Goal: Transaction & Acquisition: Purchase product/service

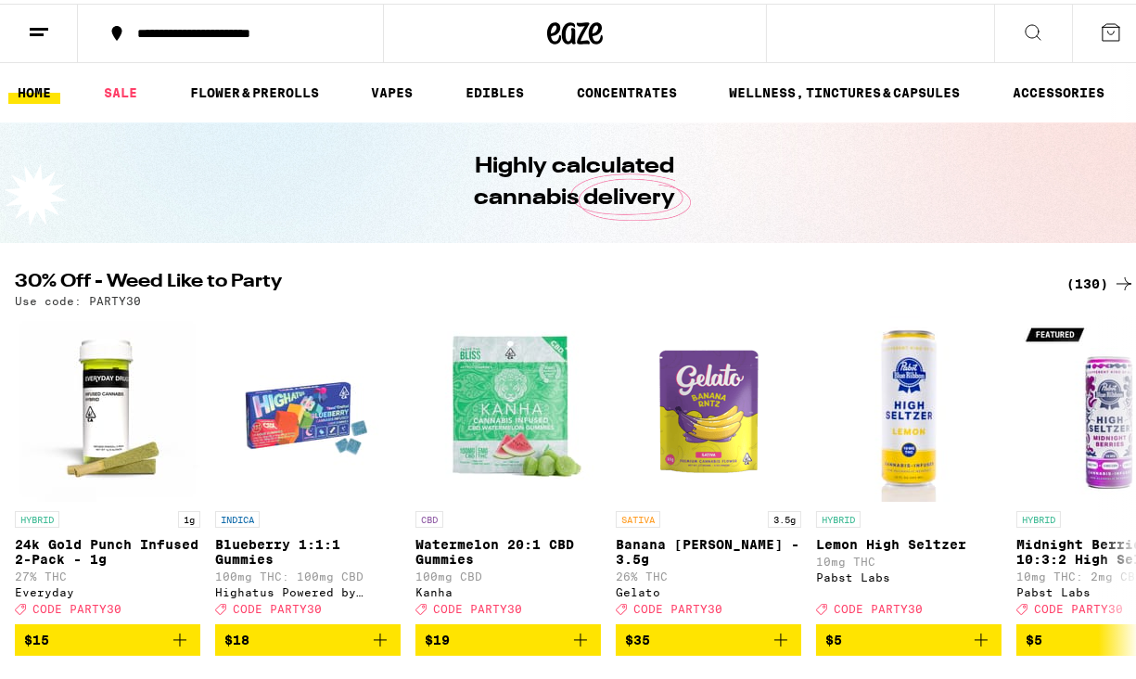
click at [1071, 283] on div "(130)" at bounding box center [1101, 280] width 69 height 22
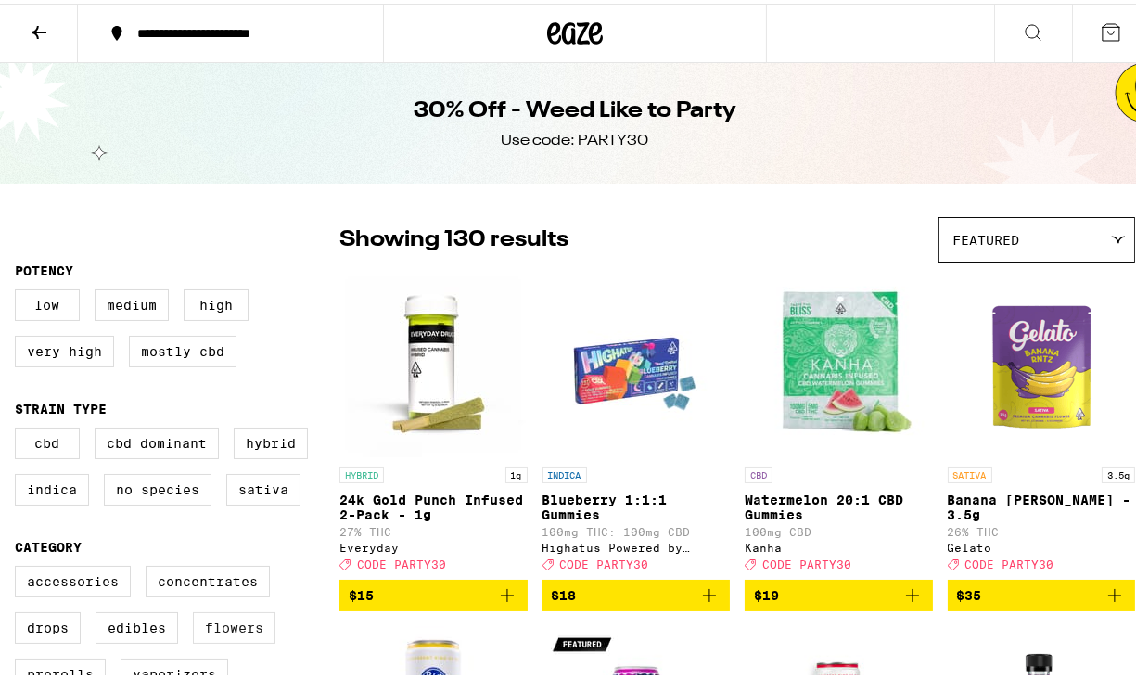
click at [236, 635] on label "Flowers" at bounding box center [234, 624] width 83 height 32
click at [19, 566] on input "Flowers" at bounding box center [19, 565] width 1 height 1
checkbox input "true"
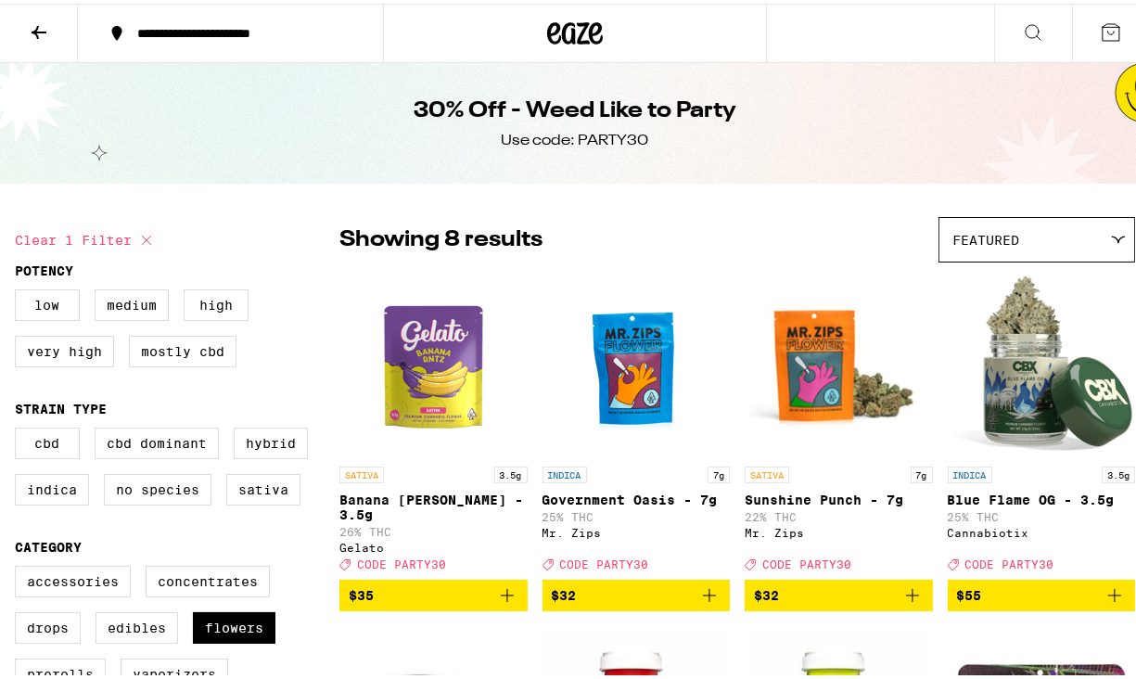
click at [1046, 241] on div "Featured" at bounding box center [1037, 236] width 195 height 44
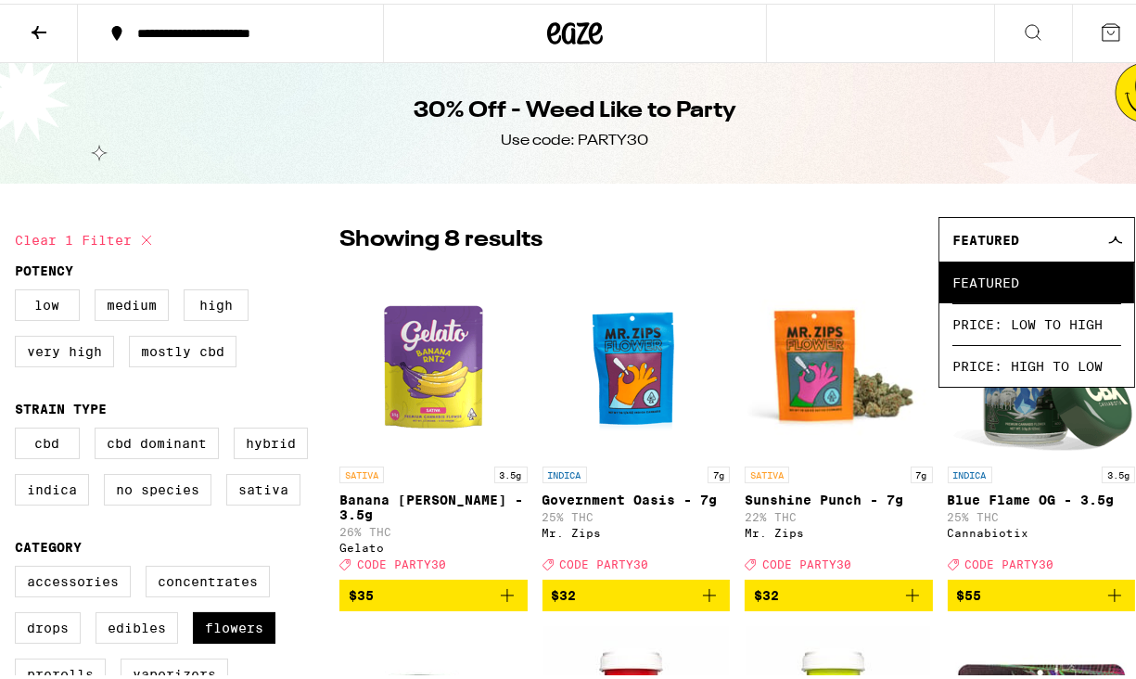
click at [1046, 241] on div "Featured" at bounding box center [1037, 236] width 195 height 44
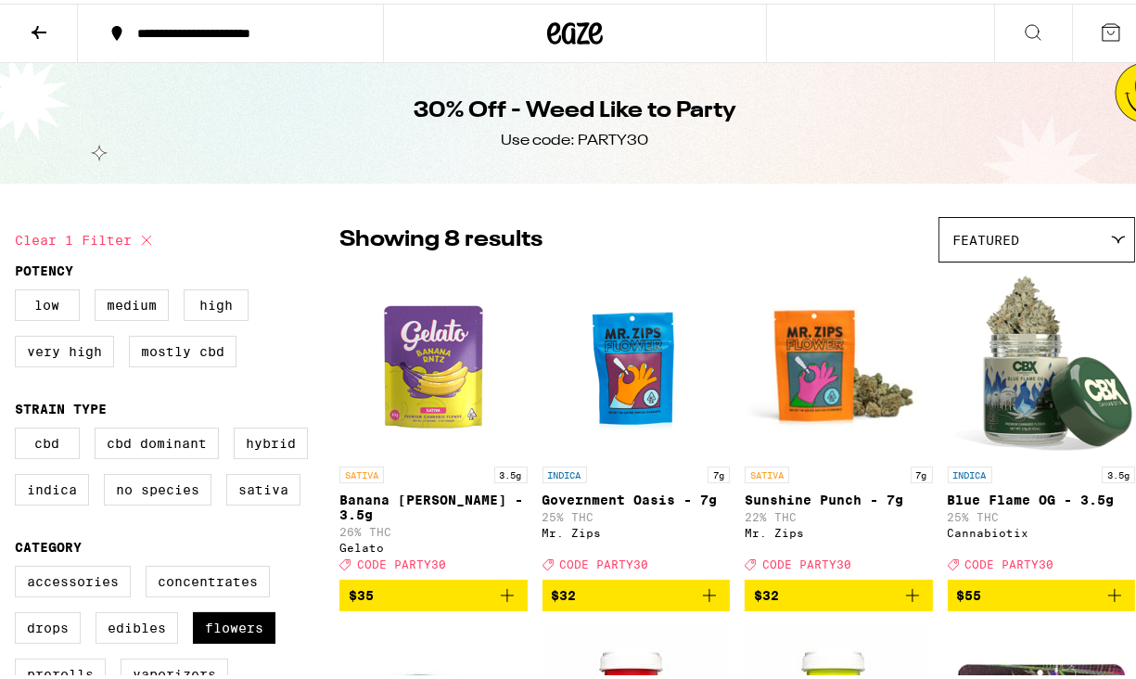
scroll to position [464, 0]
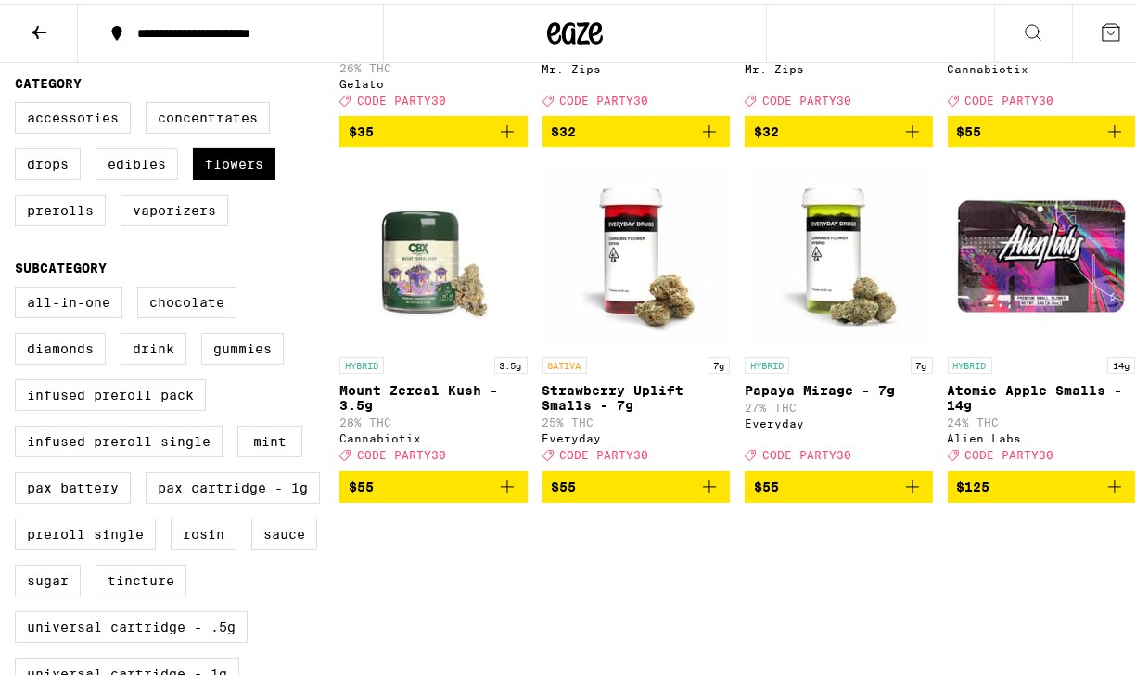
click at [41, 26] on icon at bounding box center [39, 29] width 22 height 22
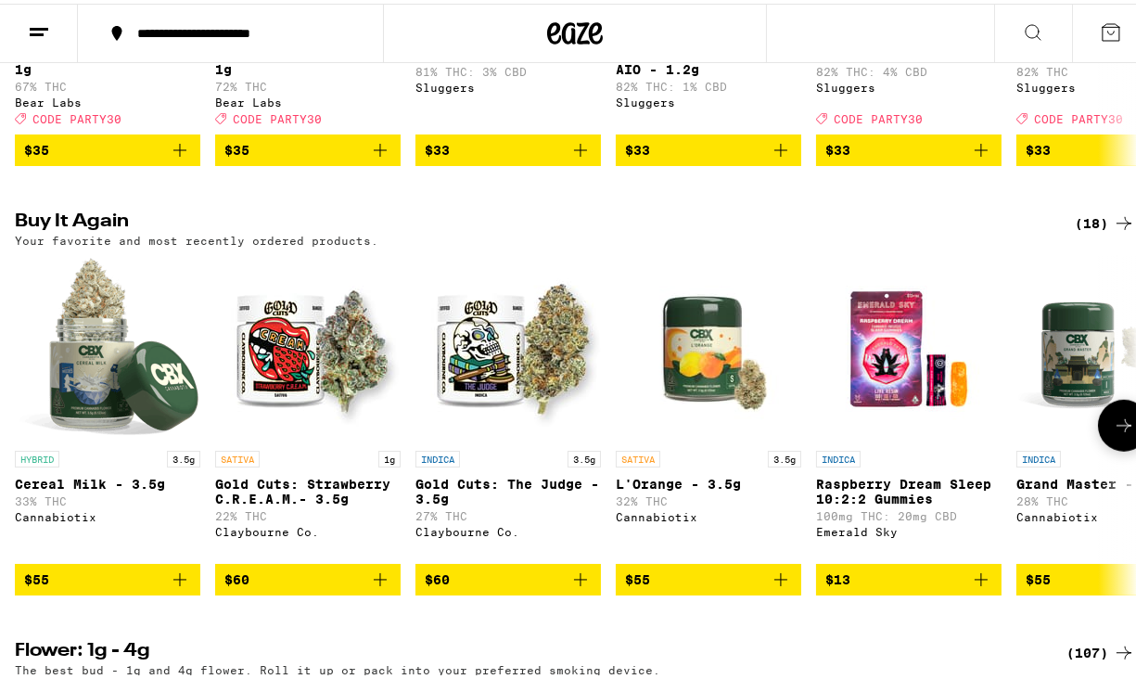
scroll to position [1855, 0]
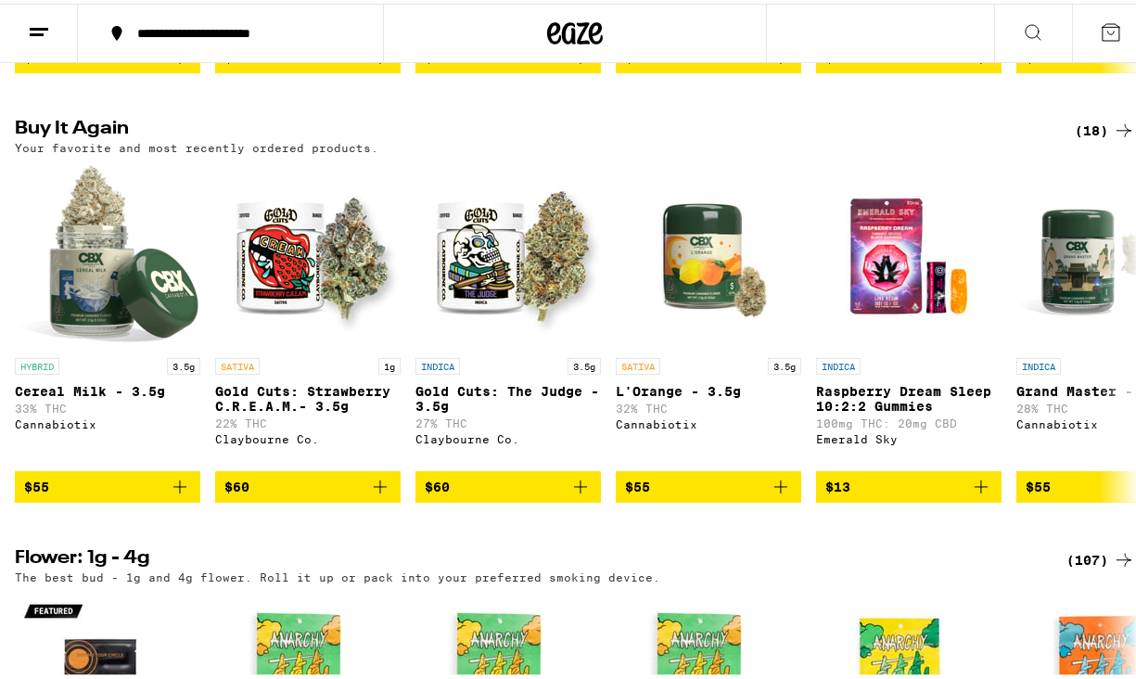
click at [1113, 138] on icon at bounding box center [1124, 127] width 22 height 22
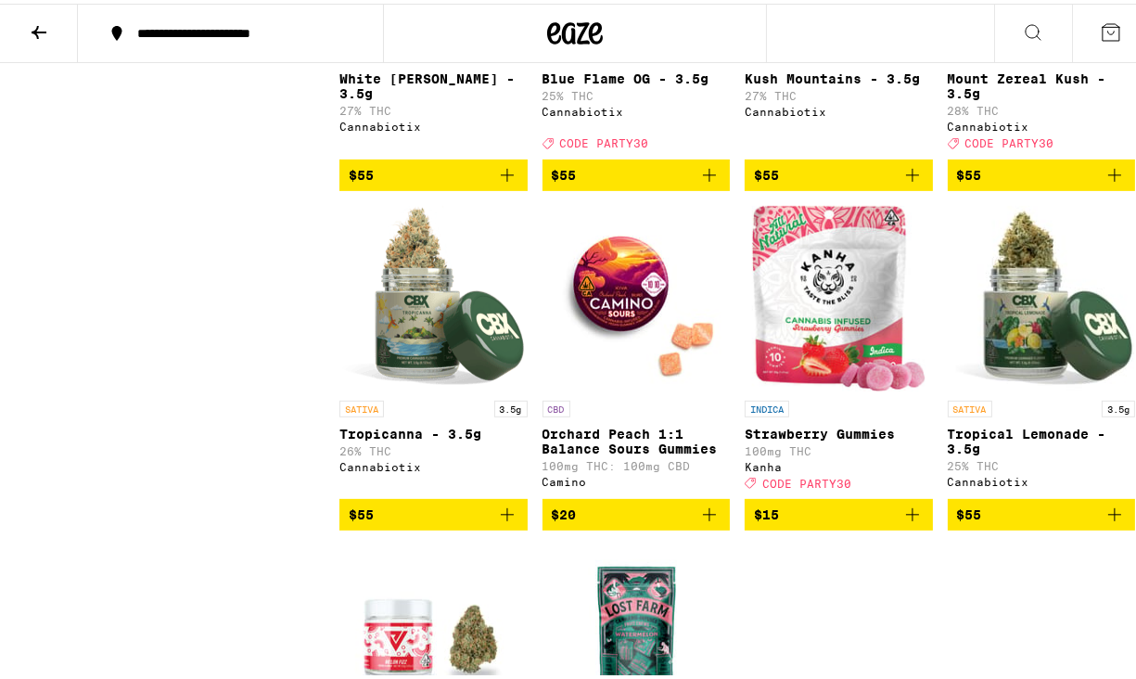
scroll to position [835, 0]
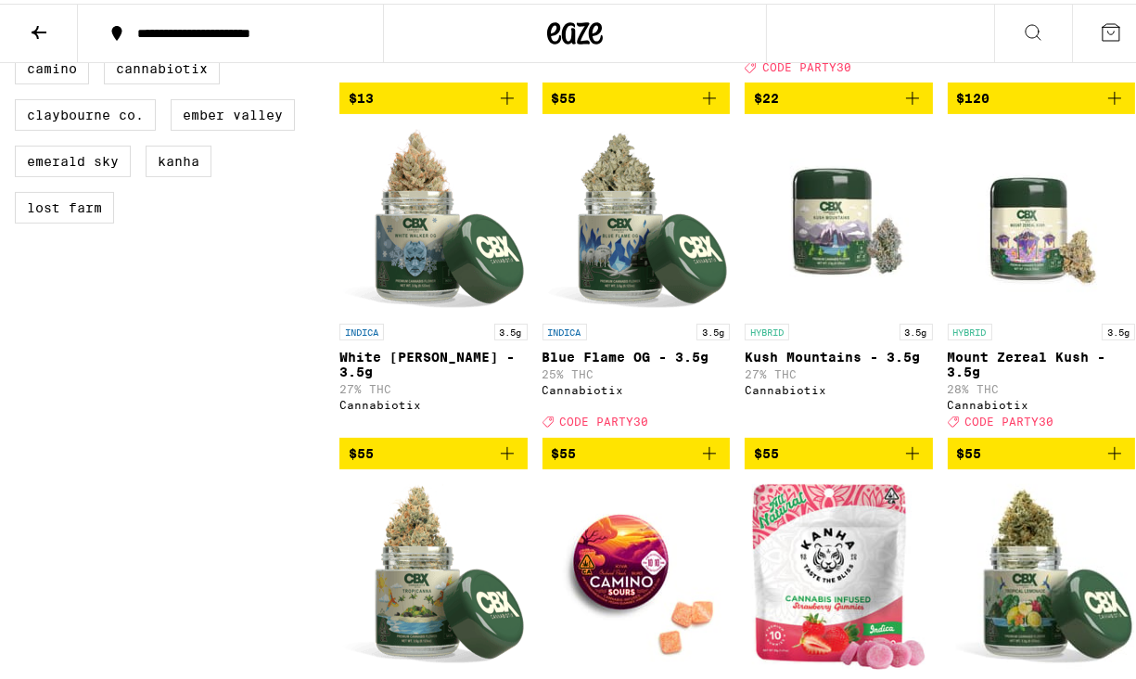
click at [1018, 248] on img "Open page for Mount Zereal Kush - 3.5g from Cannabiotix" at bounding box center [1042, 218] width 186 height 186
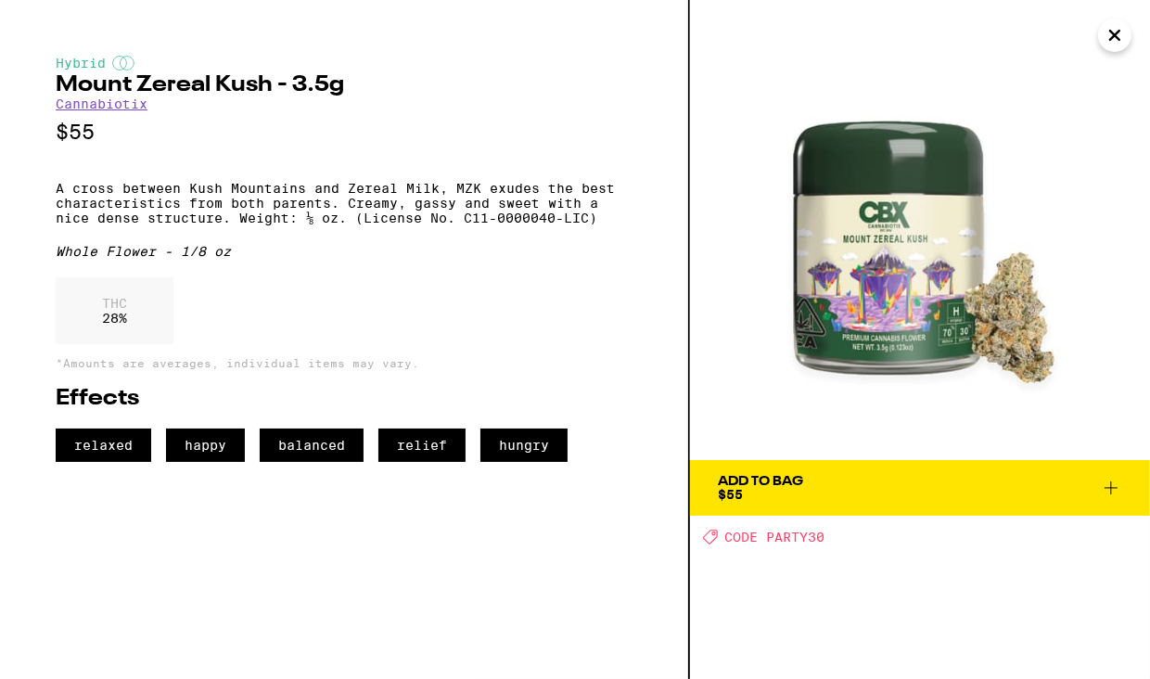
click at [1114, 43] on icon "Close" at bounding box center [1115, 35] width 22 height 28
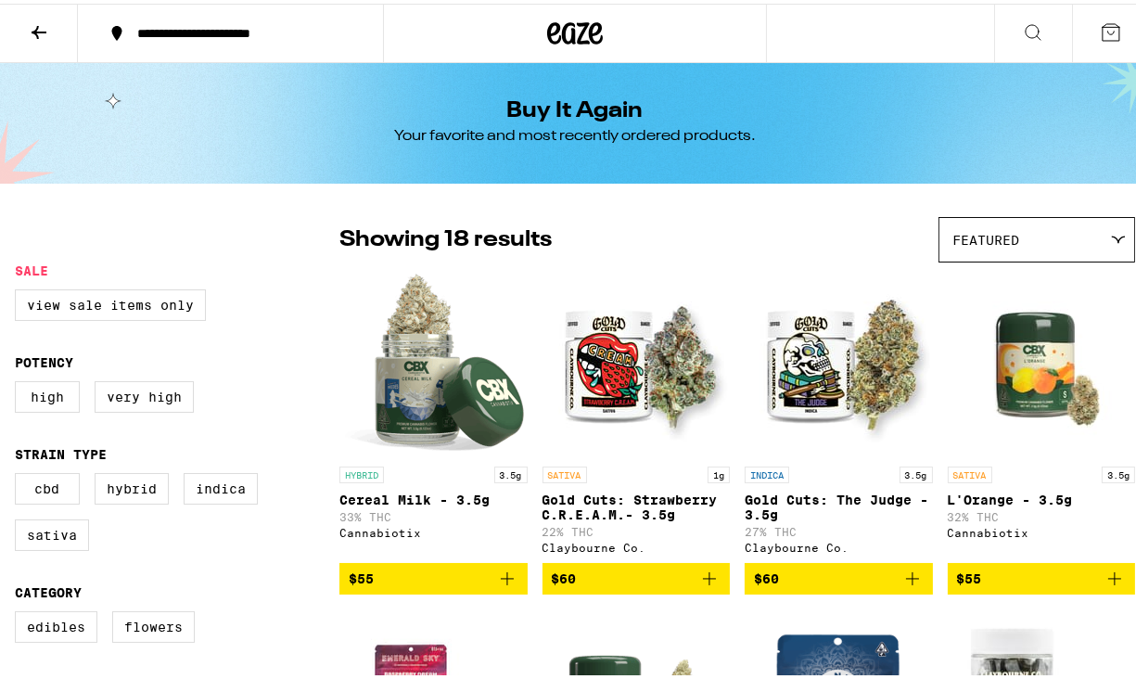
click at [33, 19] on icon at bounding box center [39, 29] width 22 height 22
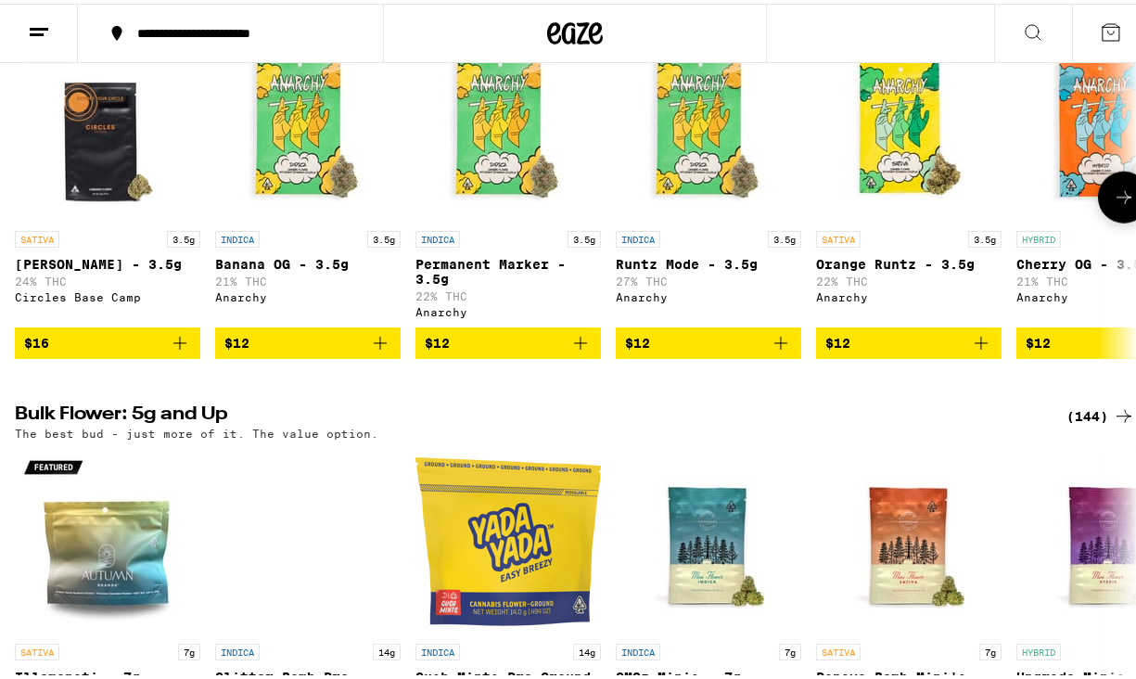
scroll to position [2319, 0]
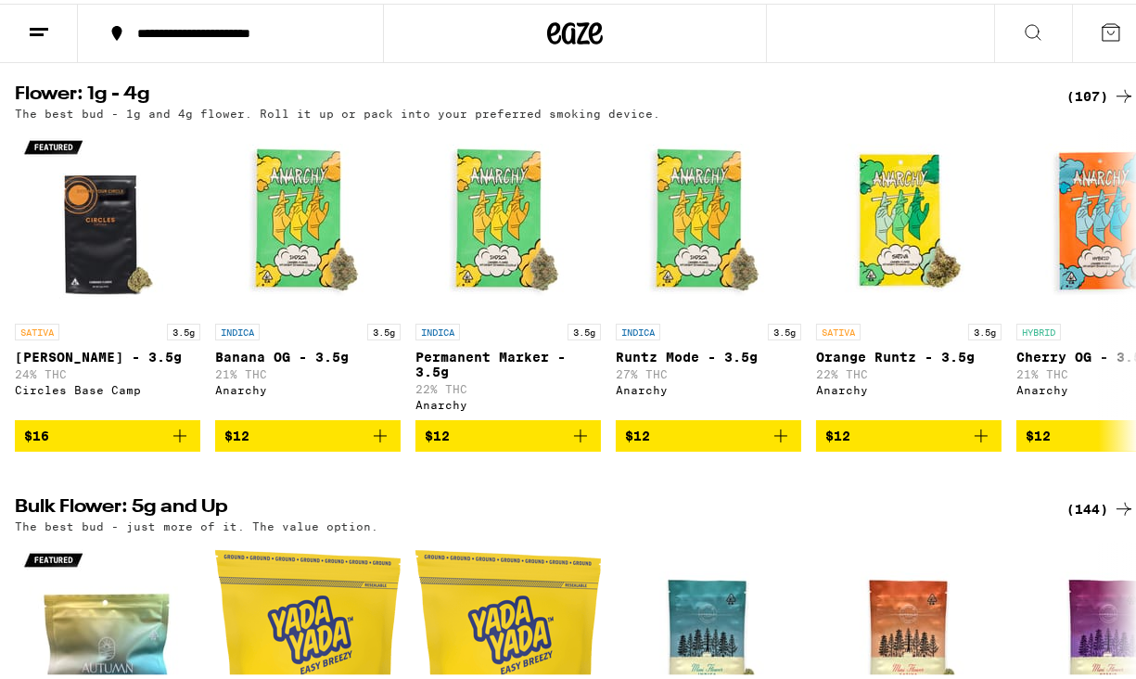
click at [1080, 104] on div "(107)" at bounding box center [1101, 93] width 69 height 22
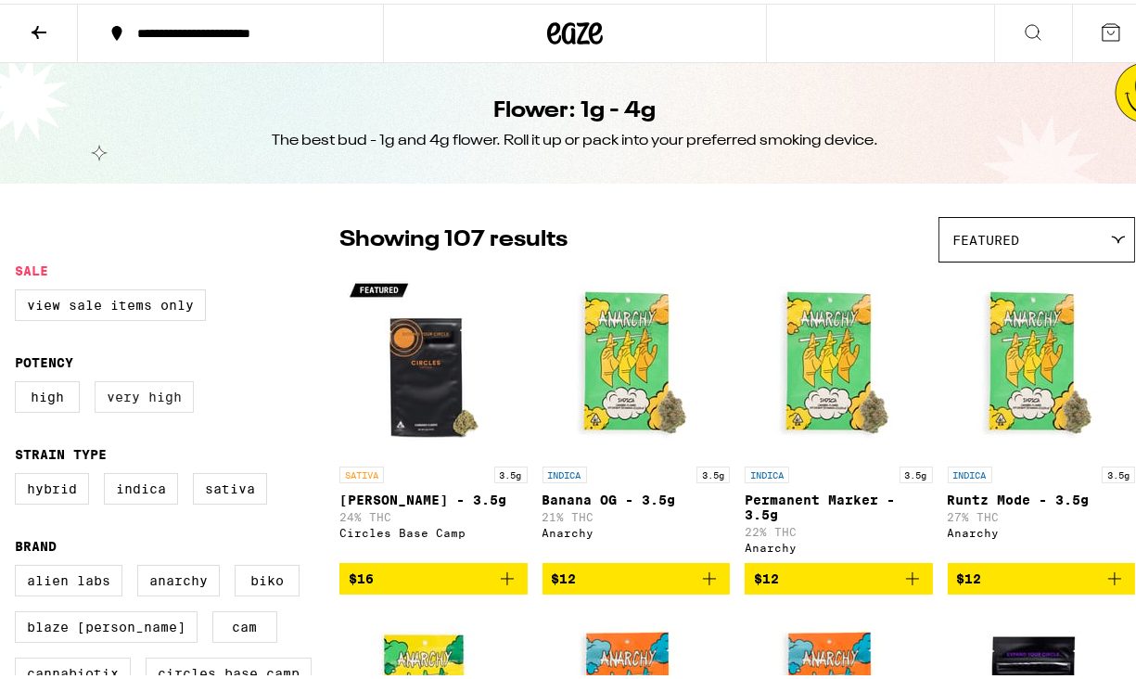
click at [160, 394] on label "Very High" at bounding box center [144, 394] width 99 height 32
click at [19, 381] on input "Very High" at bounding box center [19, 380] width 1 height 1
click at [160, 394] on label "Very High" at bounding box center [144, 394] width 99 height 32
click at [19, 381] on input "Very High" at bounding box center [19, 380] width 1 height 1
click at [122, 401] on label "Very High" at bounding box center [144, 394] width 99 height 32
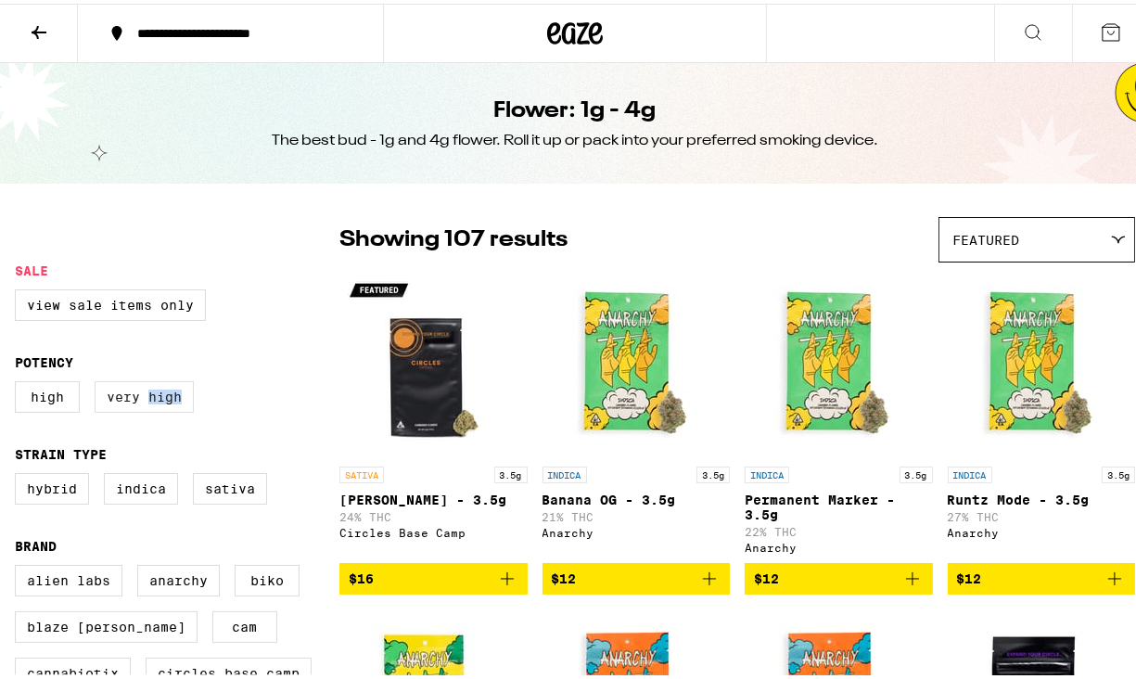
click at [19, 381] on input "Very High" at bounding box center [19, 380] width 1 height 1
click at [122, 401] on label "Very High" at bounding box center [144, 394] width 99 height 32
click at [19, 381] on input "Very High" at bounding box center [19, 380] width 1 height 1
checkbox input "false"
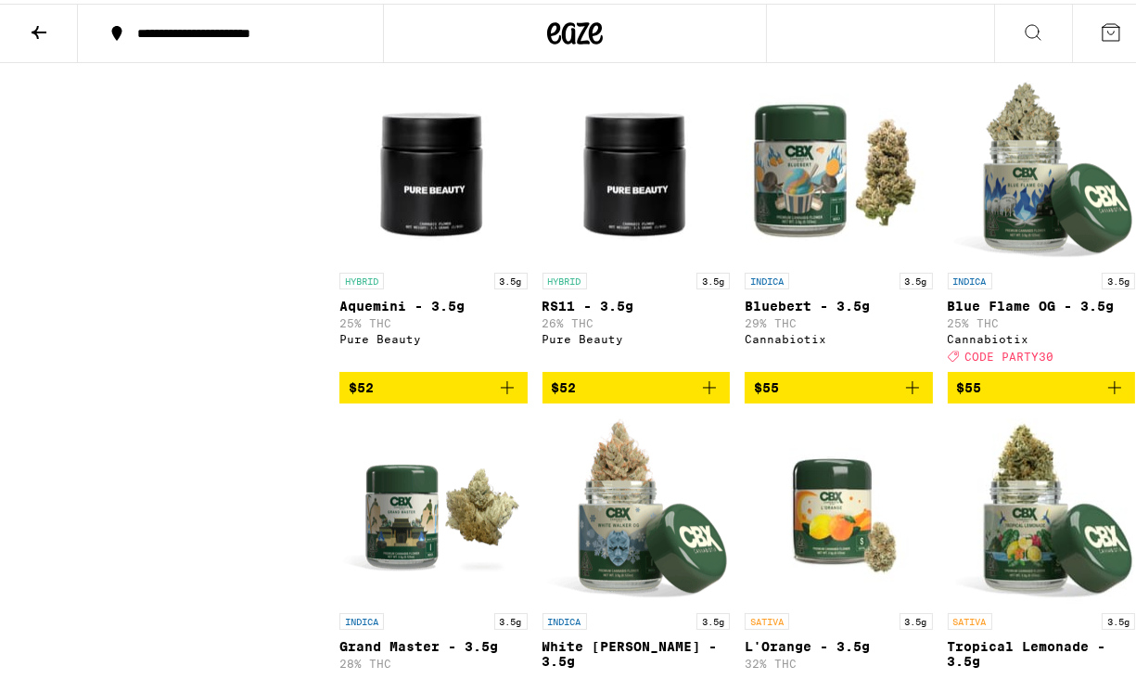
scroll to position [7142, 0]
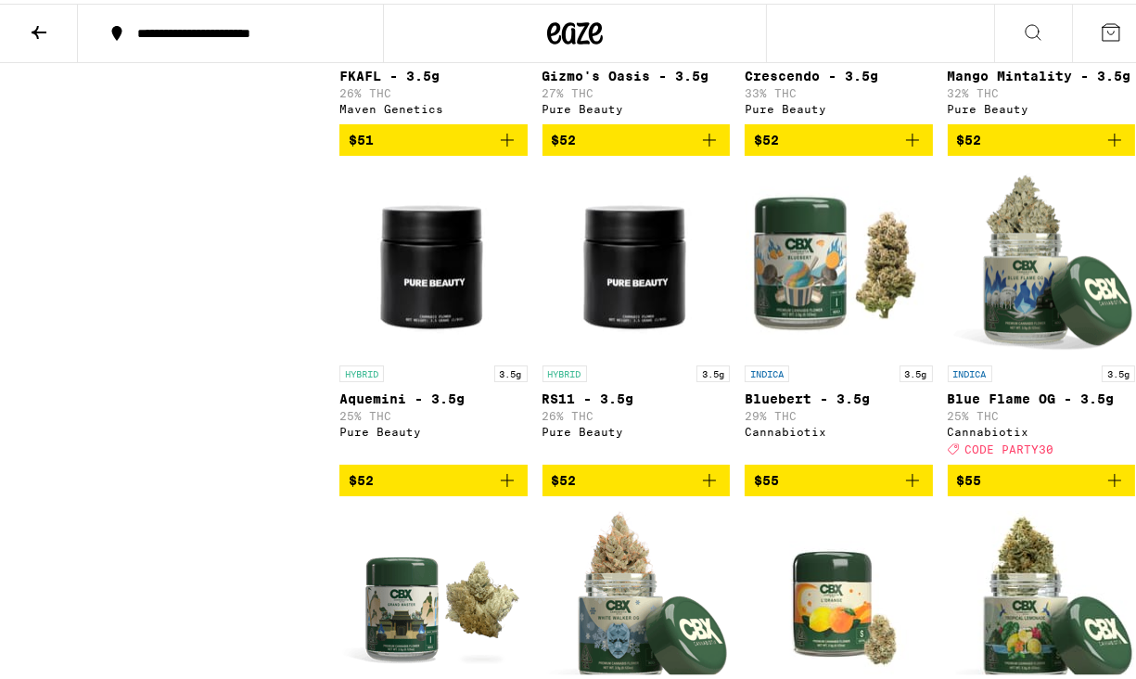
click at [39, 23] on icon at bounding box center [39, 29] width 22 height 22
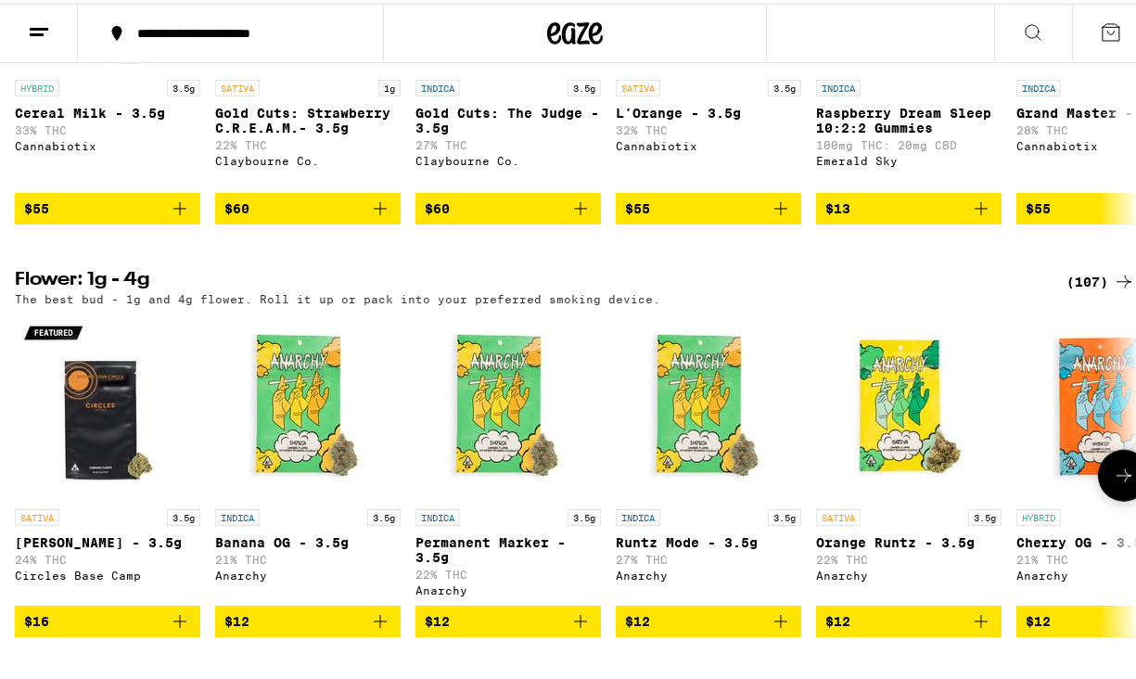
scroll to position [2226, 0]
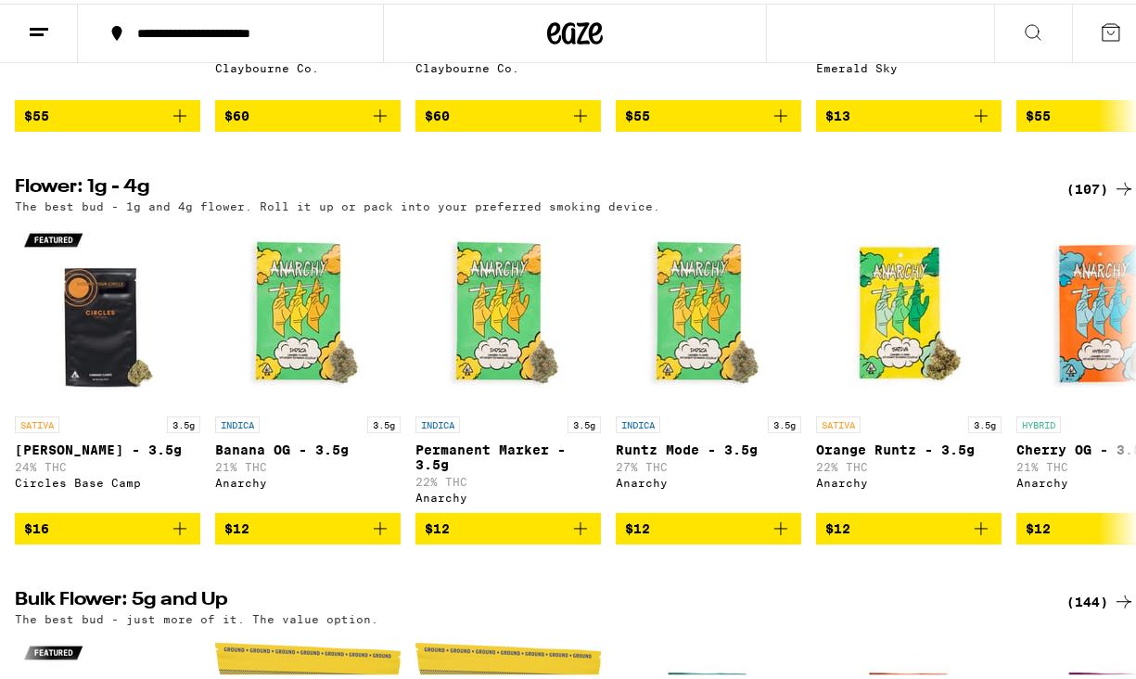
click at [1080, 197] on div "(107)" at bounding box center [1101, 185] width 69 height 22
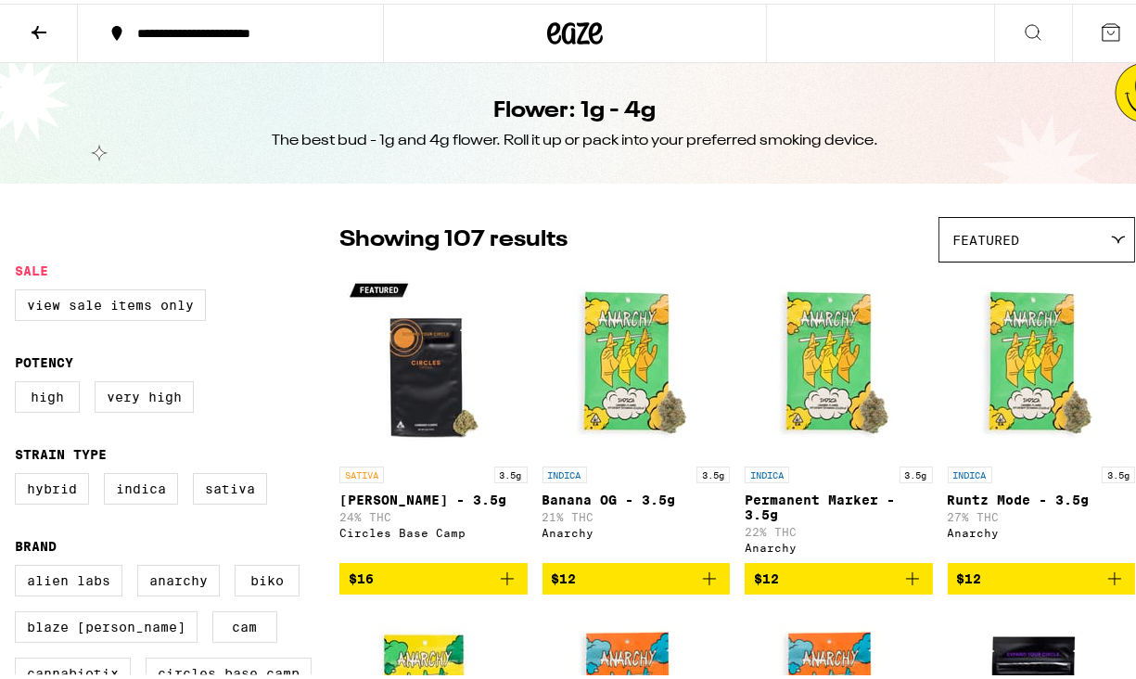
click at [38, 26] on icon at bounding box center [39, 29] width 22 height 22
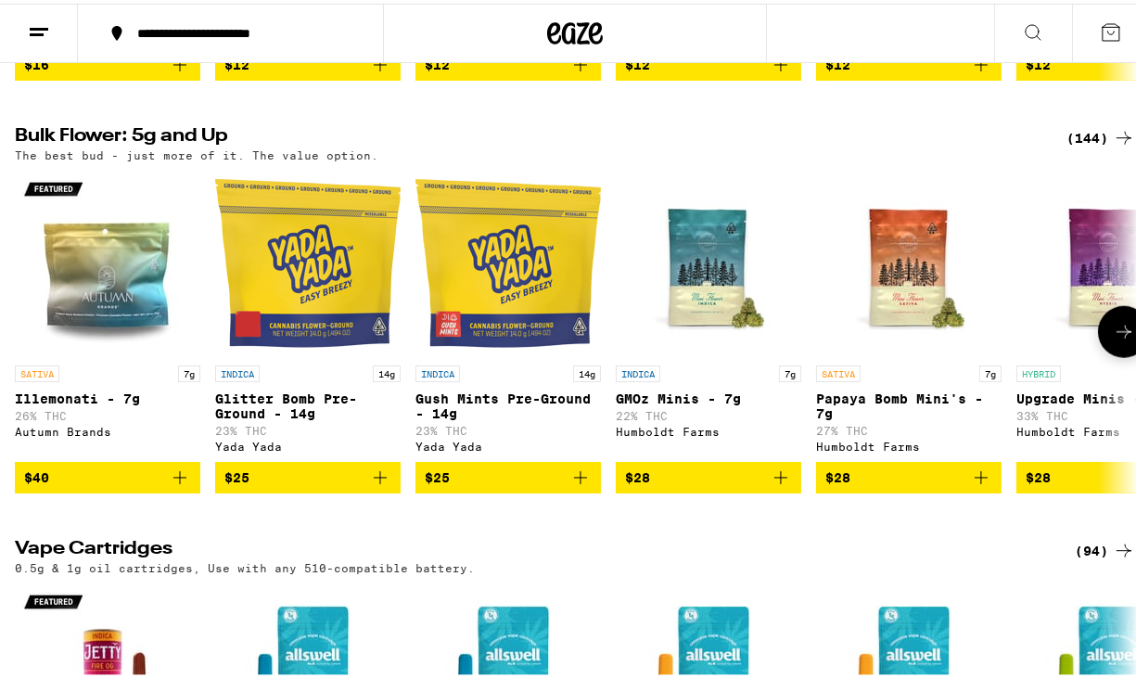
scroll to position [2597, 0]
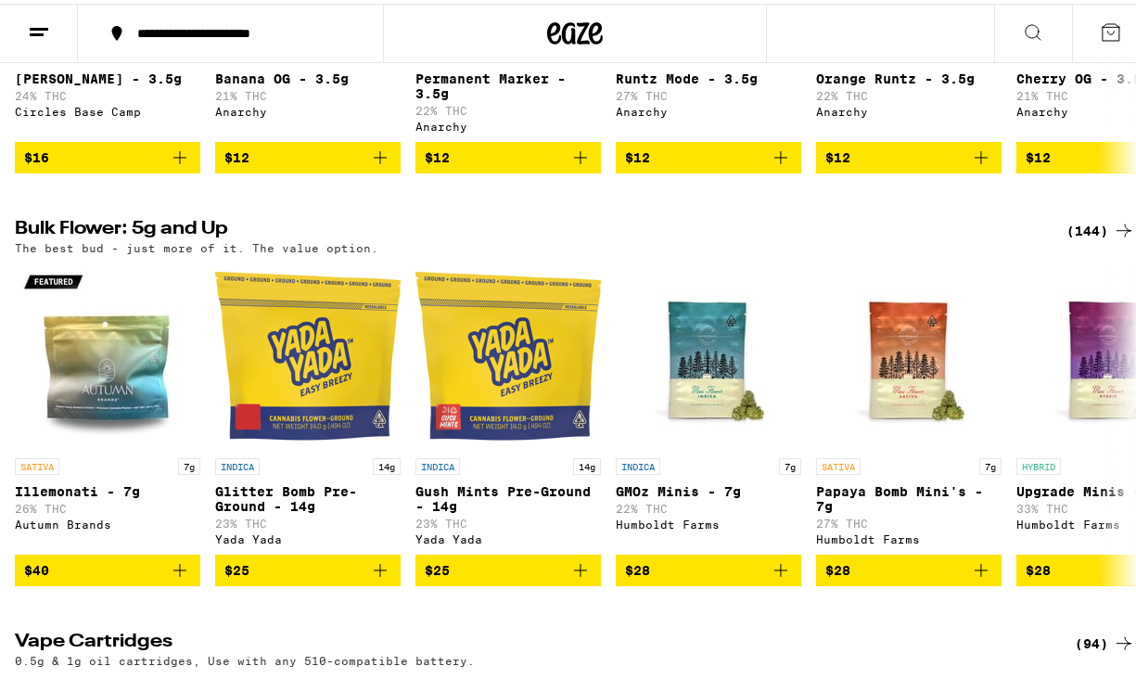
click at [1069, 238] on div "(144)" at bounding box center [1101, 227] width 69 height 22
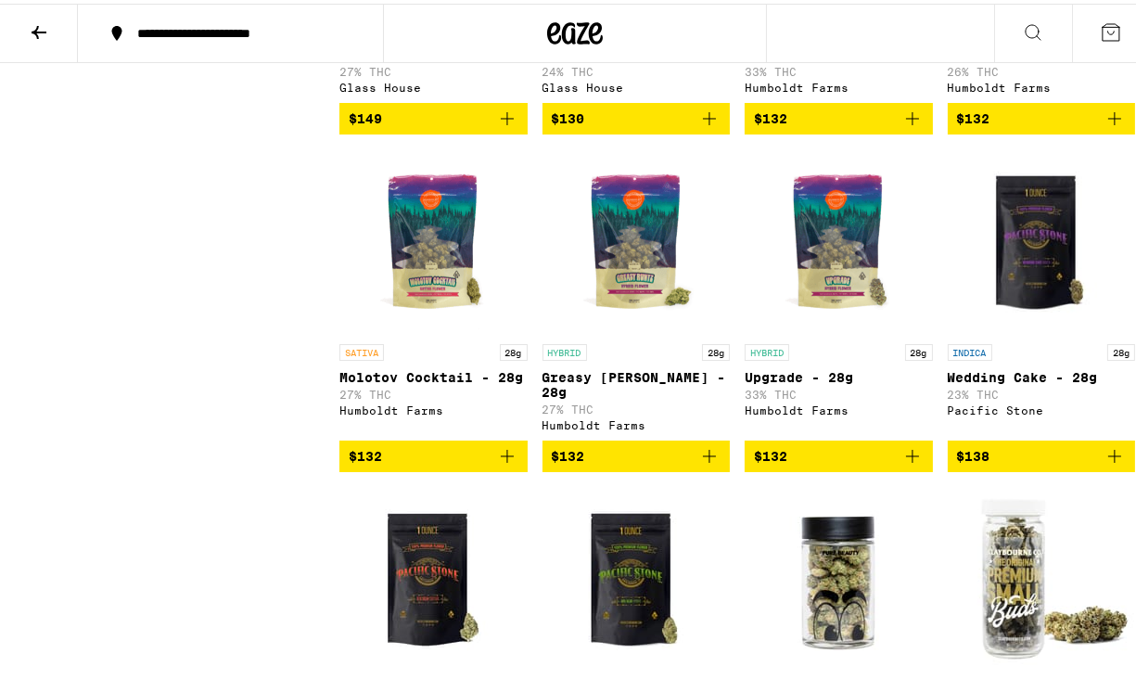
scroll to position [11170, 0]
